Goal: Find specific page/section

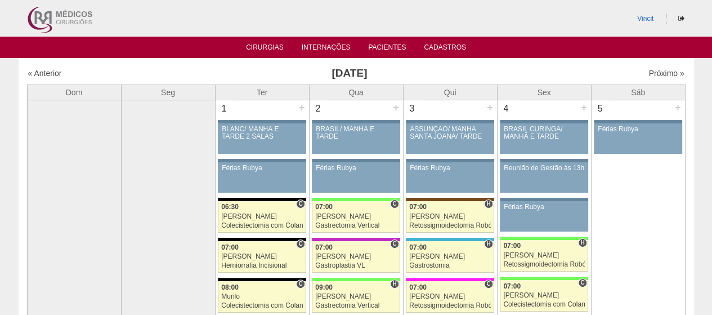
click at [261, 53] on ul "Cirurgias Internações Pacientes Cadastros" at bounding box center [356, 47] width 712 height 21
click at [261, 53] on link "Cirurgias" at bounding box center [265, 48] width 38 height 11
click at [261, 51] on link "Cirurgias" at bounding box center [265, 48] width 38 height 10
click at [265, 43] on link "Cirurgias" at bounding box center [265, 48] width 38 height 10
click at [268, 44] on link "Cirurgias" at bounding box center [265, 48] width 38 height 10
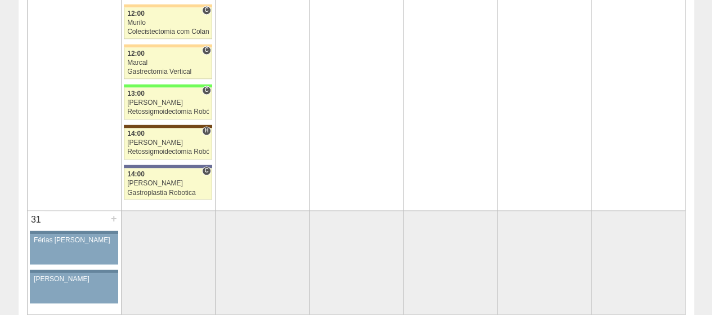
scroll to position [3039, 0]
